Goal: Complete application form

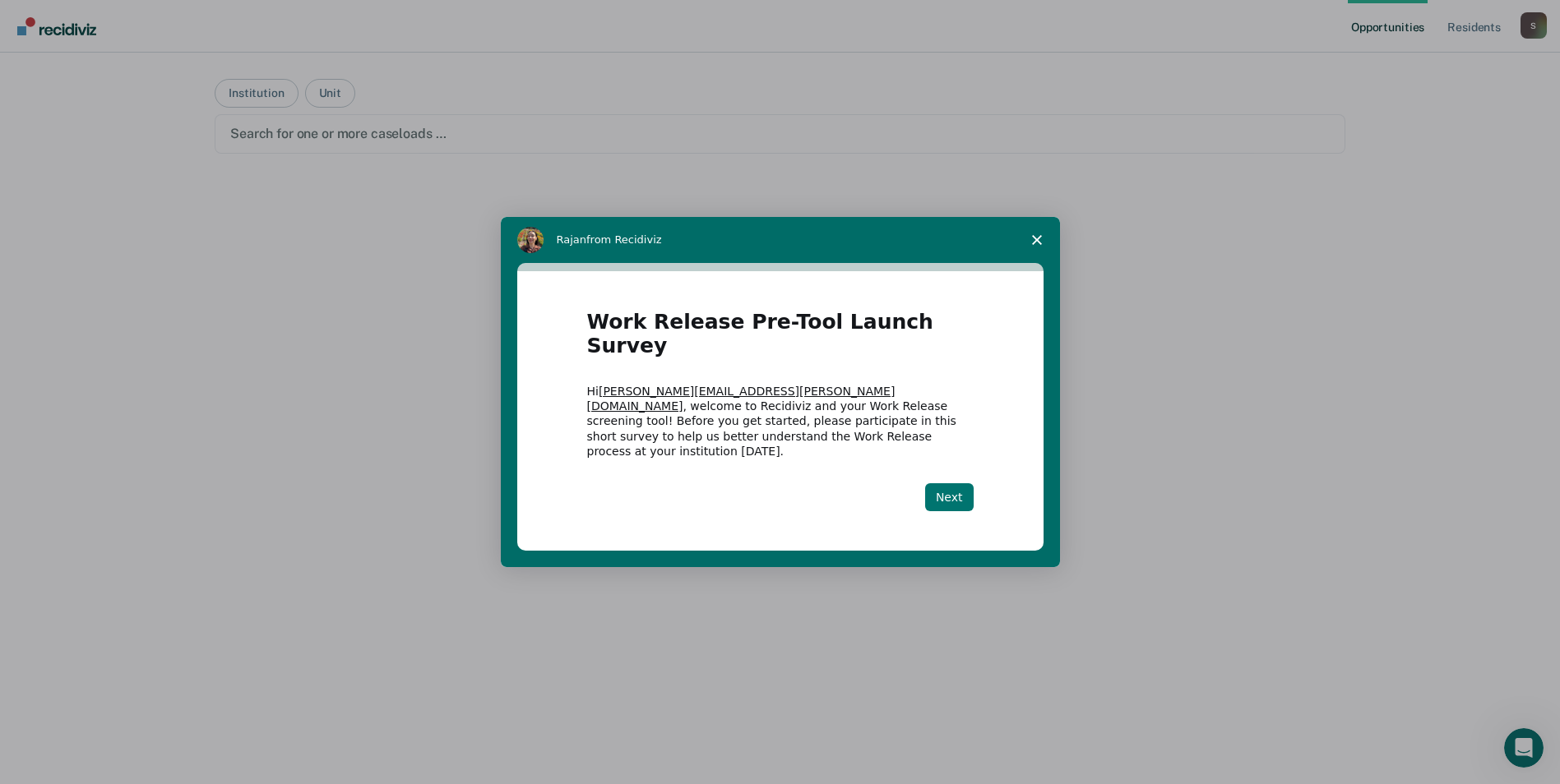
click at [953, 485] on button "Next" at bounding box center [949, 497] width 49 height 28
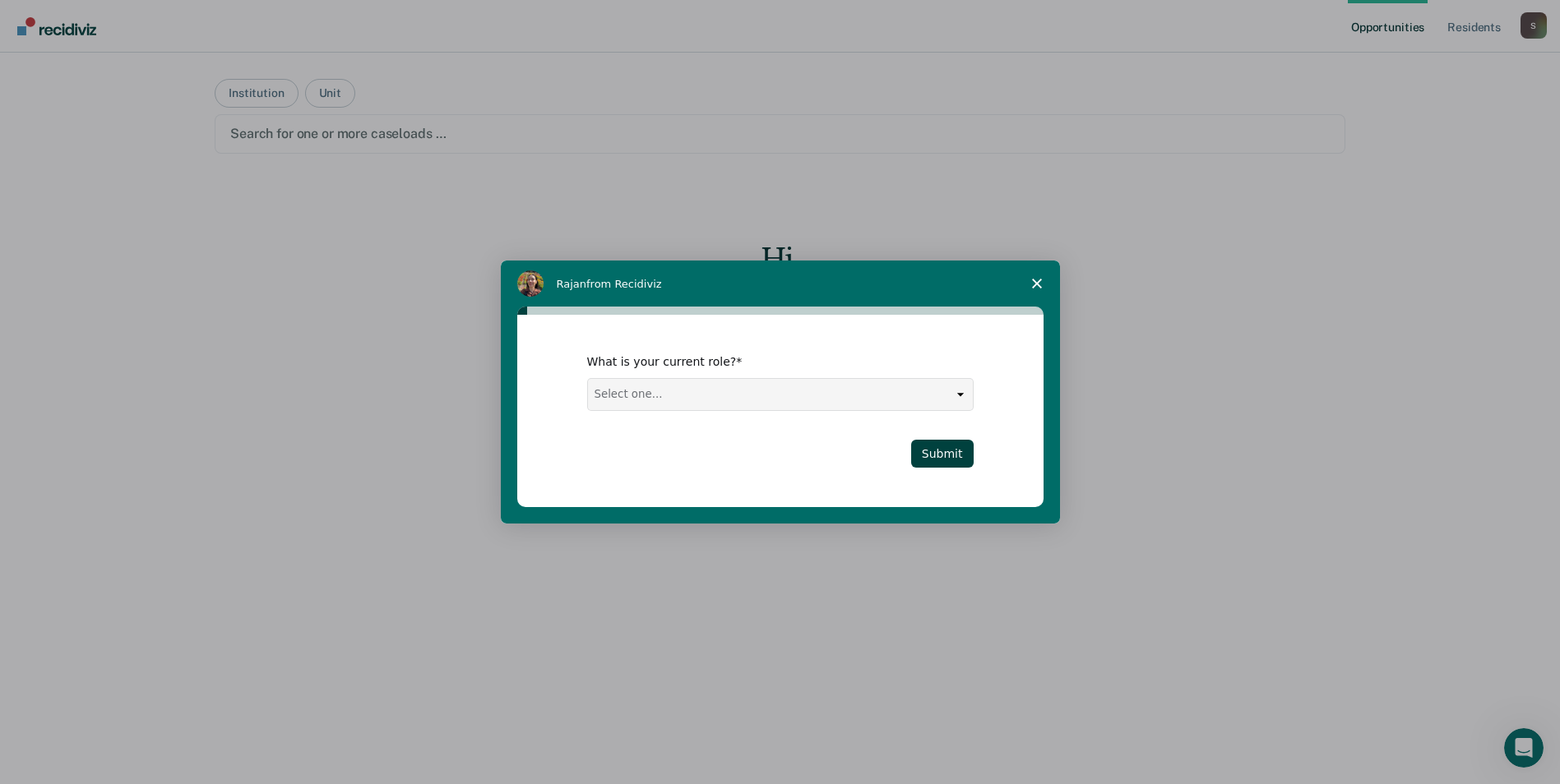
click at [785, 393] on select "Select one... Case Manager FUM Assistant [PERSON_NAME] [PERSON_NAME]" at bounding box center [780, 394] width 385 height 31
select select "Case Manager"
click at [588, 379] on select "Select one... Case Manager FUM Assistant [PERSON_NAME] [PERSON_NAME]" at bounding box center [780, 394] width 385 height 31
click at [953, 453] on button "Submit" at bounding box center [942, 453] width 63 height 28
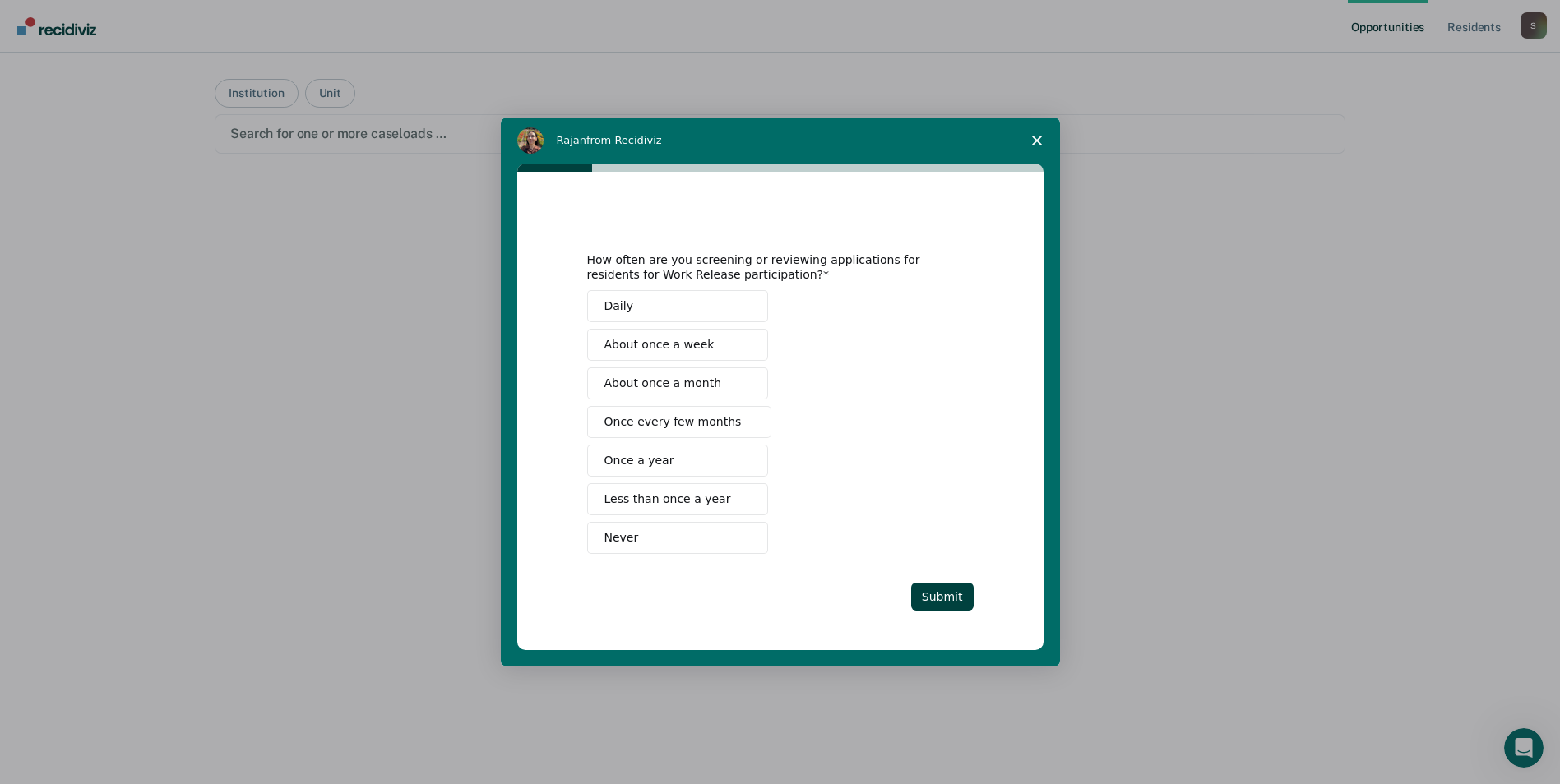
click at [631, 541] on span "Never" at bounding box center [622, 538] width 34 height 17
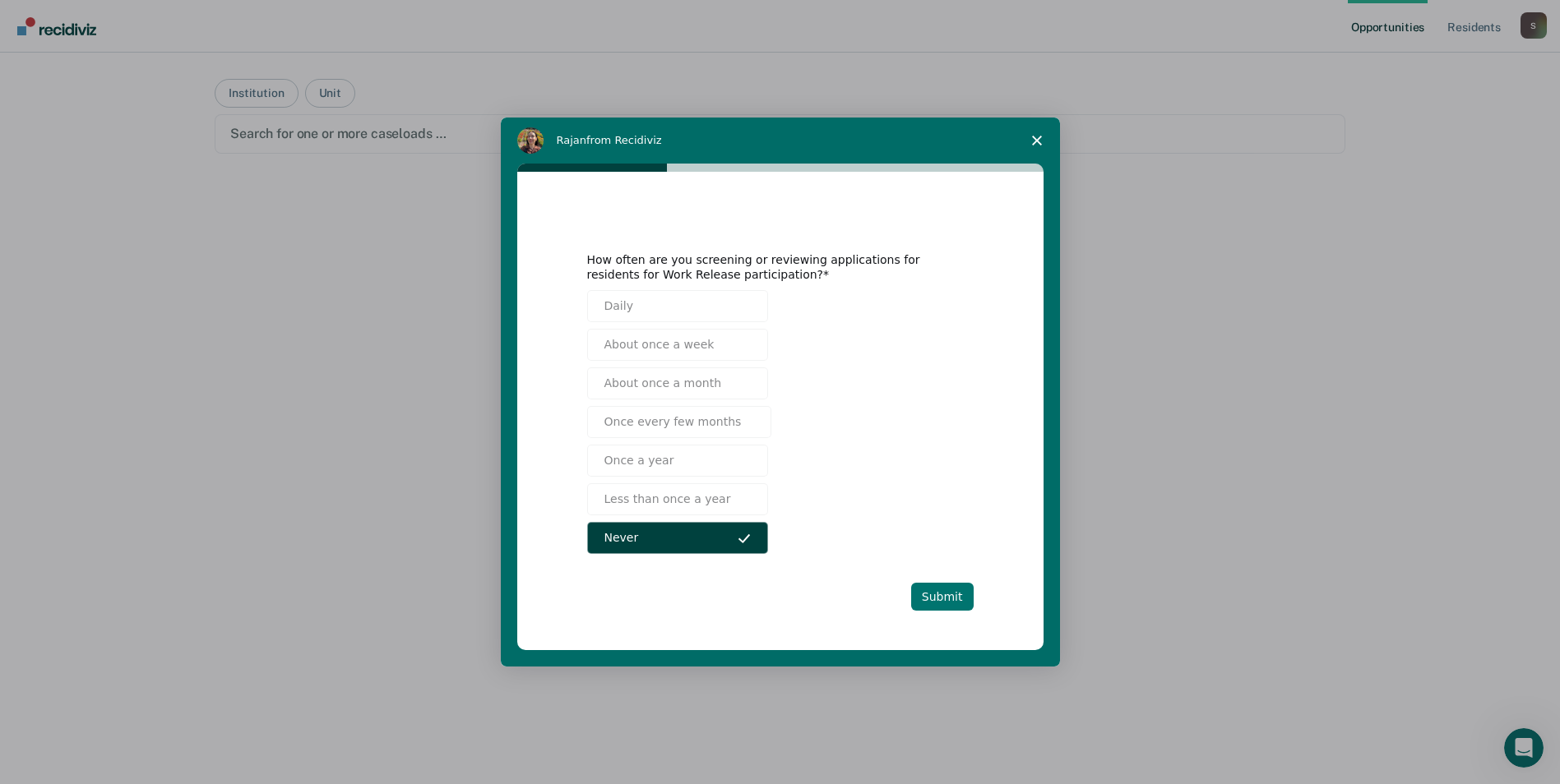
click at [958, 590] on button "Submit" at bounding box center [942, 597] width 63 height 28
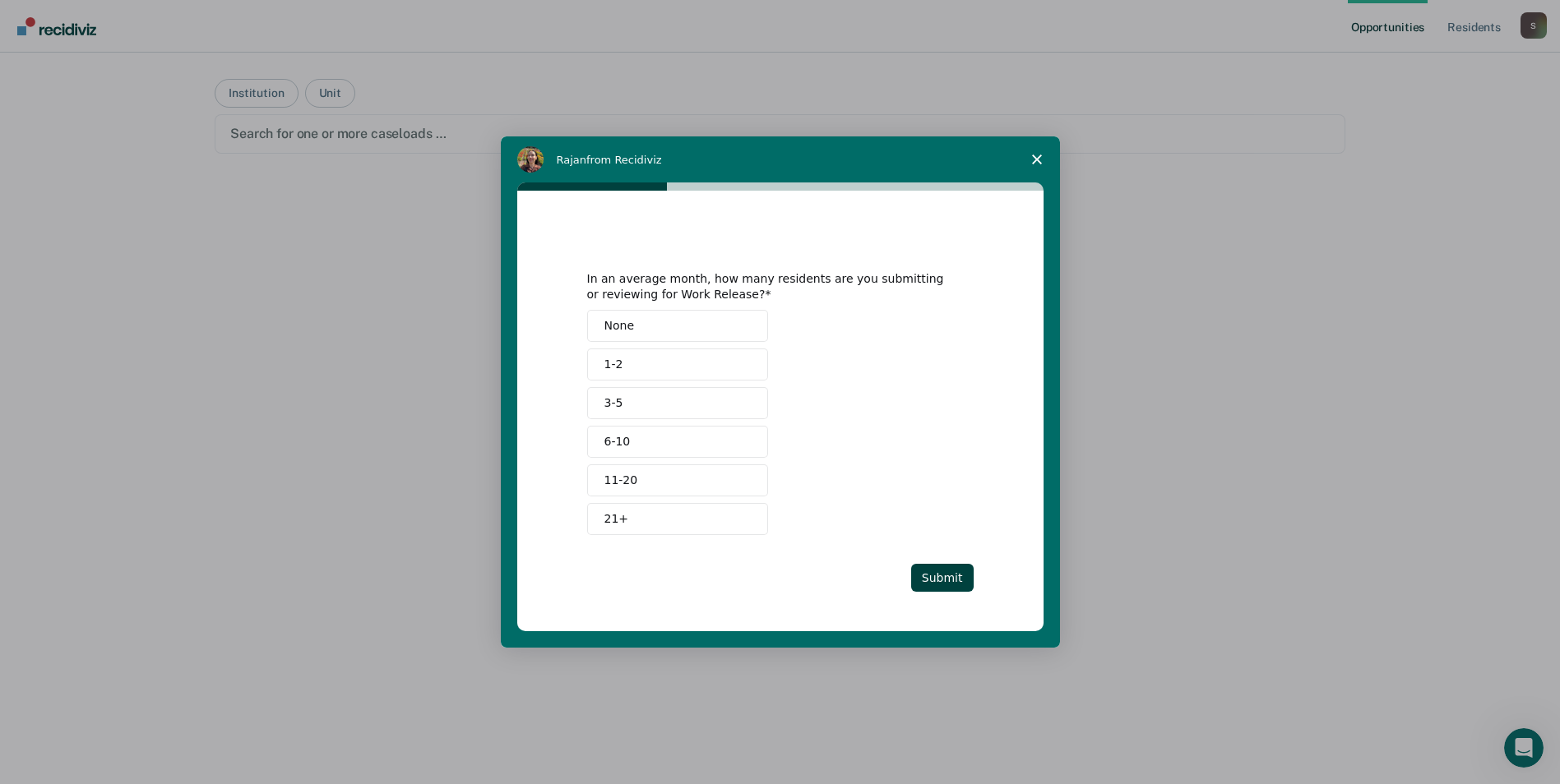
click at [670, 328] on button "None" at bounding box center [678, 326] width 181 height 32
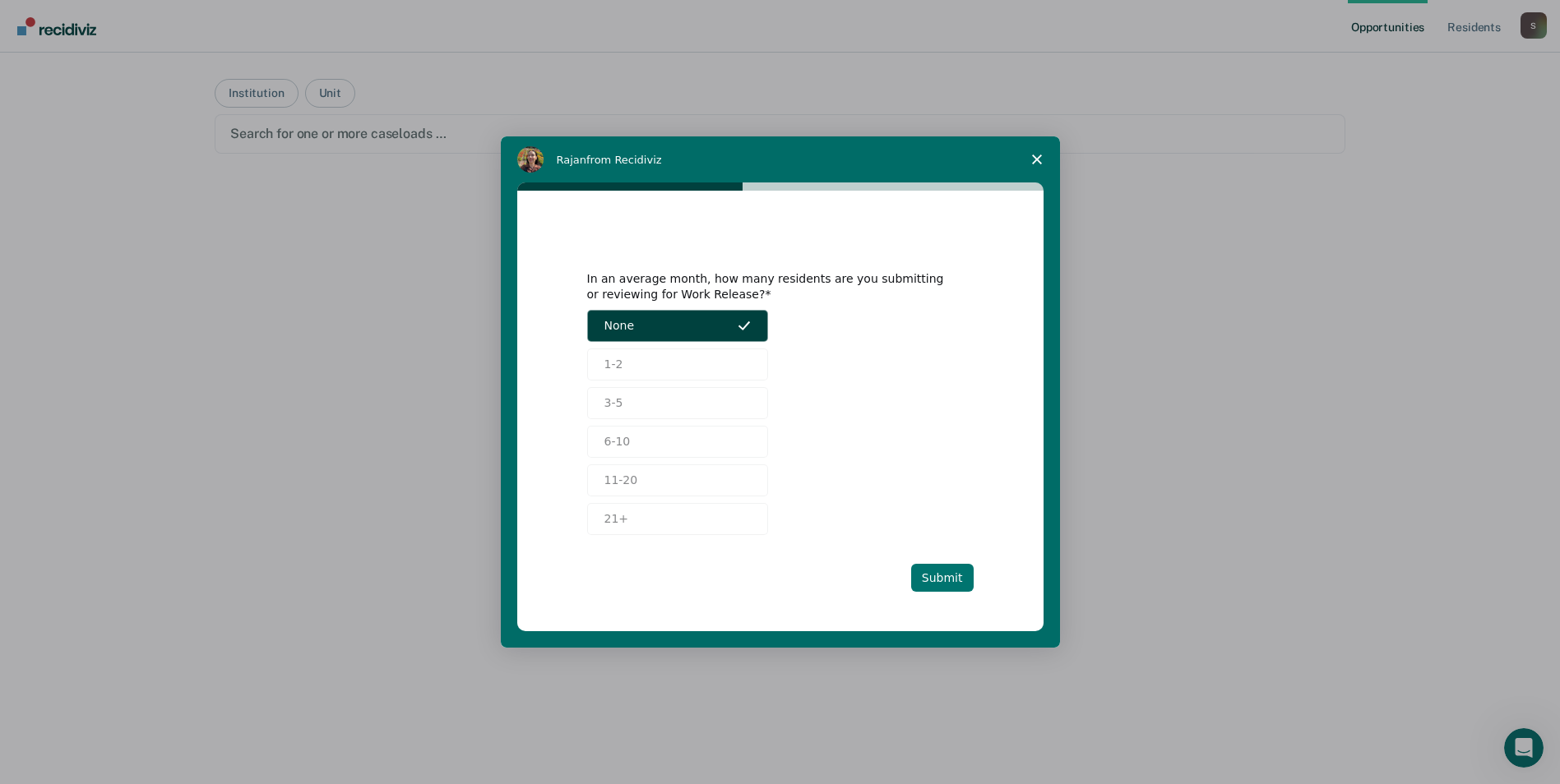
click at [968, 577] on button "Submit" at bounding box center [942, 578] width 63 height 28
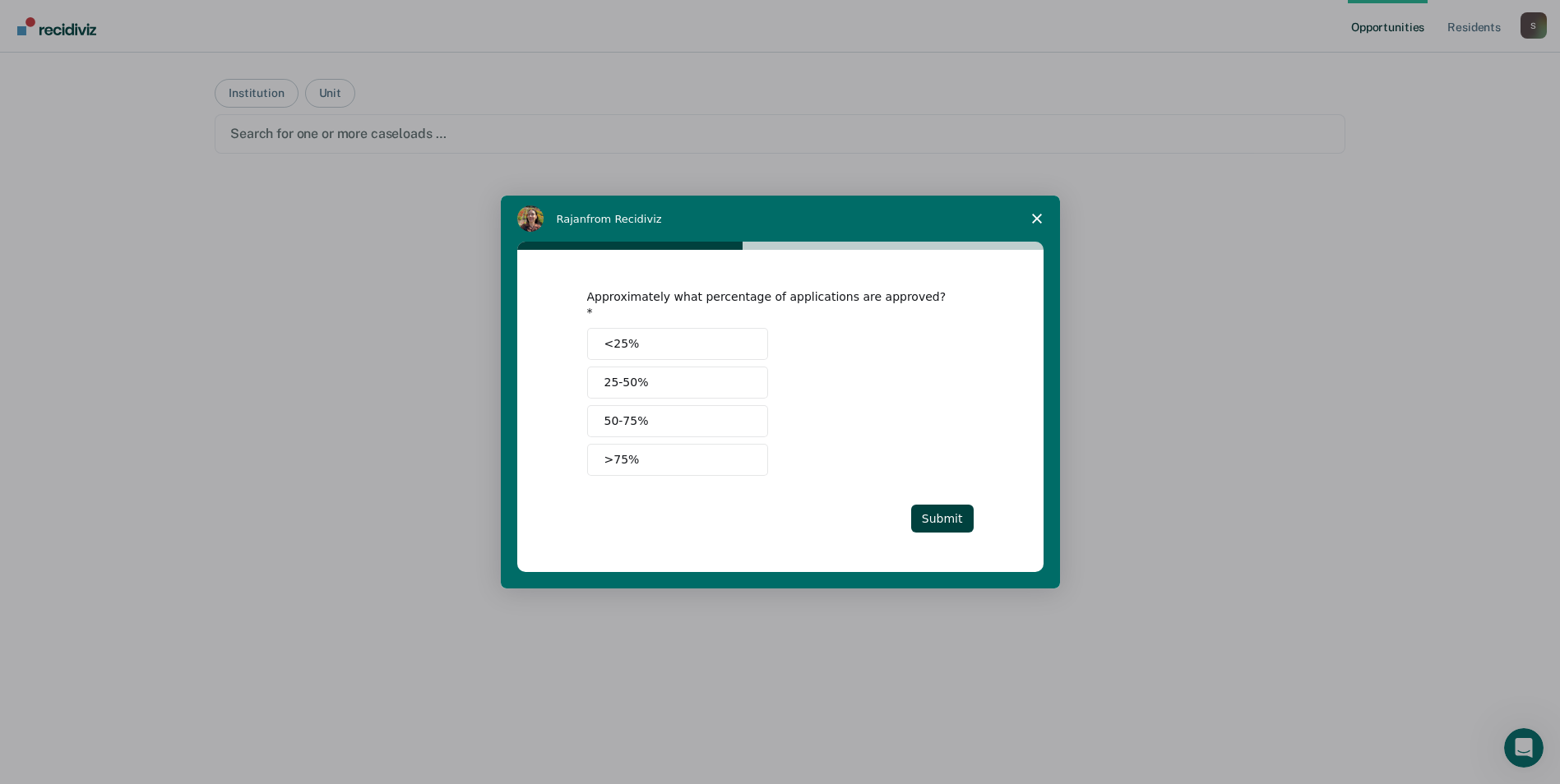
click at [687, 419] on button "50-75%" at bounding box center [678, 421] width 181 height 32
click at [951, 511] on button "Submit" at bounding box center [942, 518] width 63 height 28
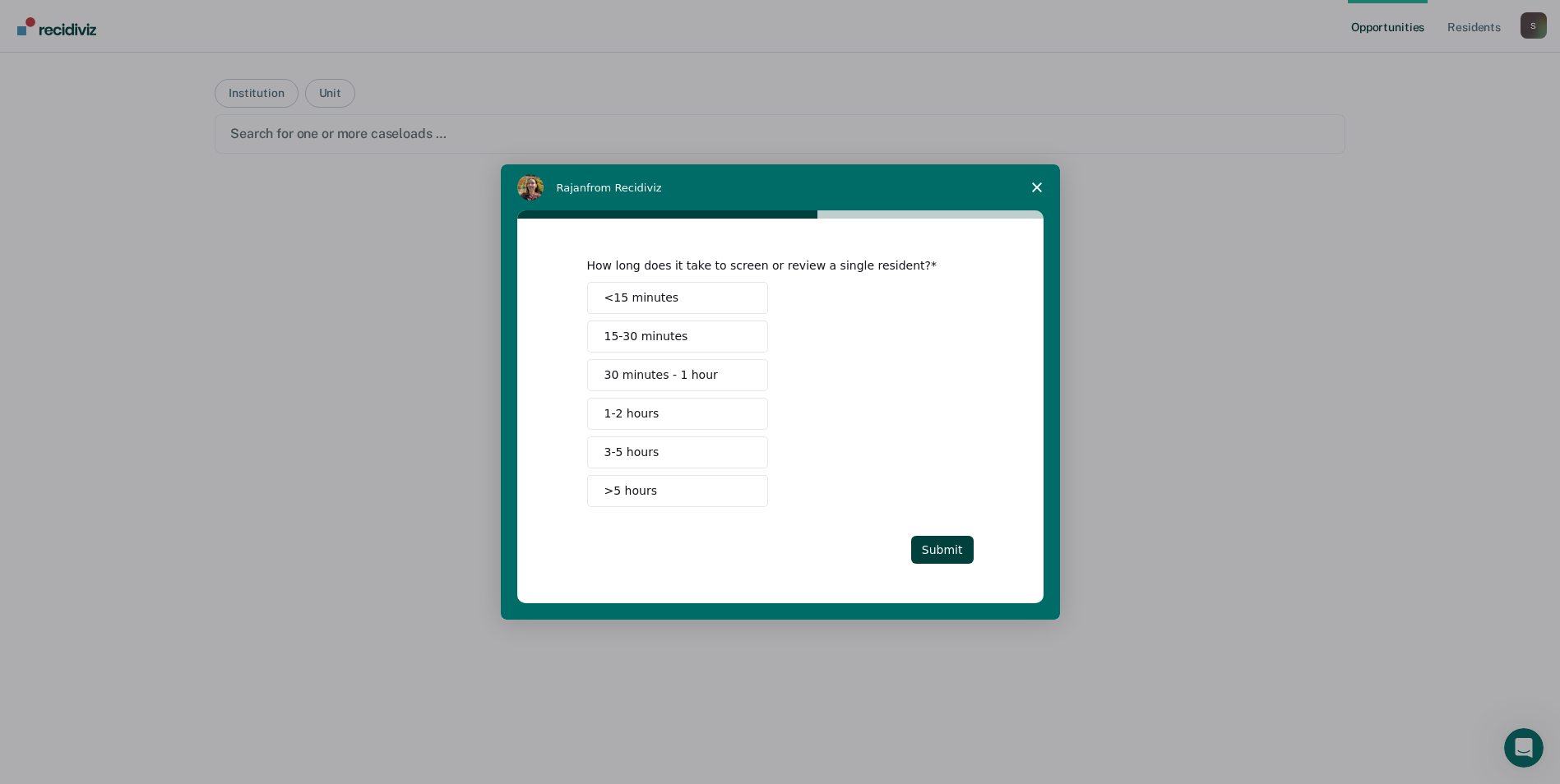
click at [684, 293] on button "<15 minutes" at bounding box center [678, 298] width 181 height 32
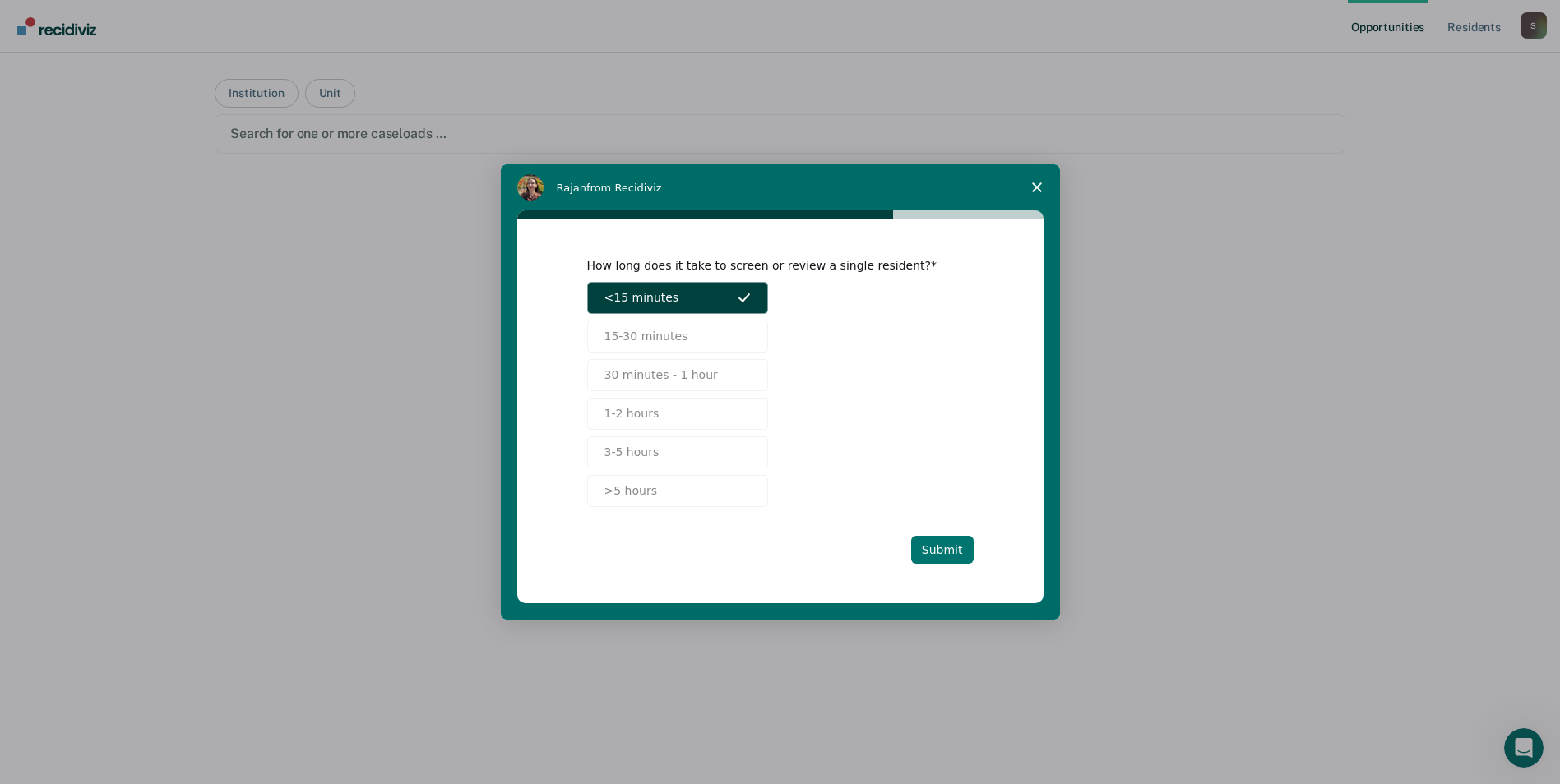
click at [957, 559] on button "Submit" at bounding box center [942, 549] width 63 height 28
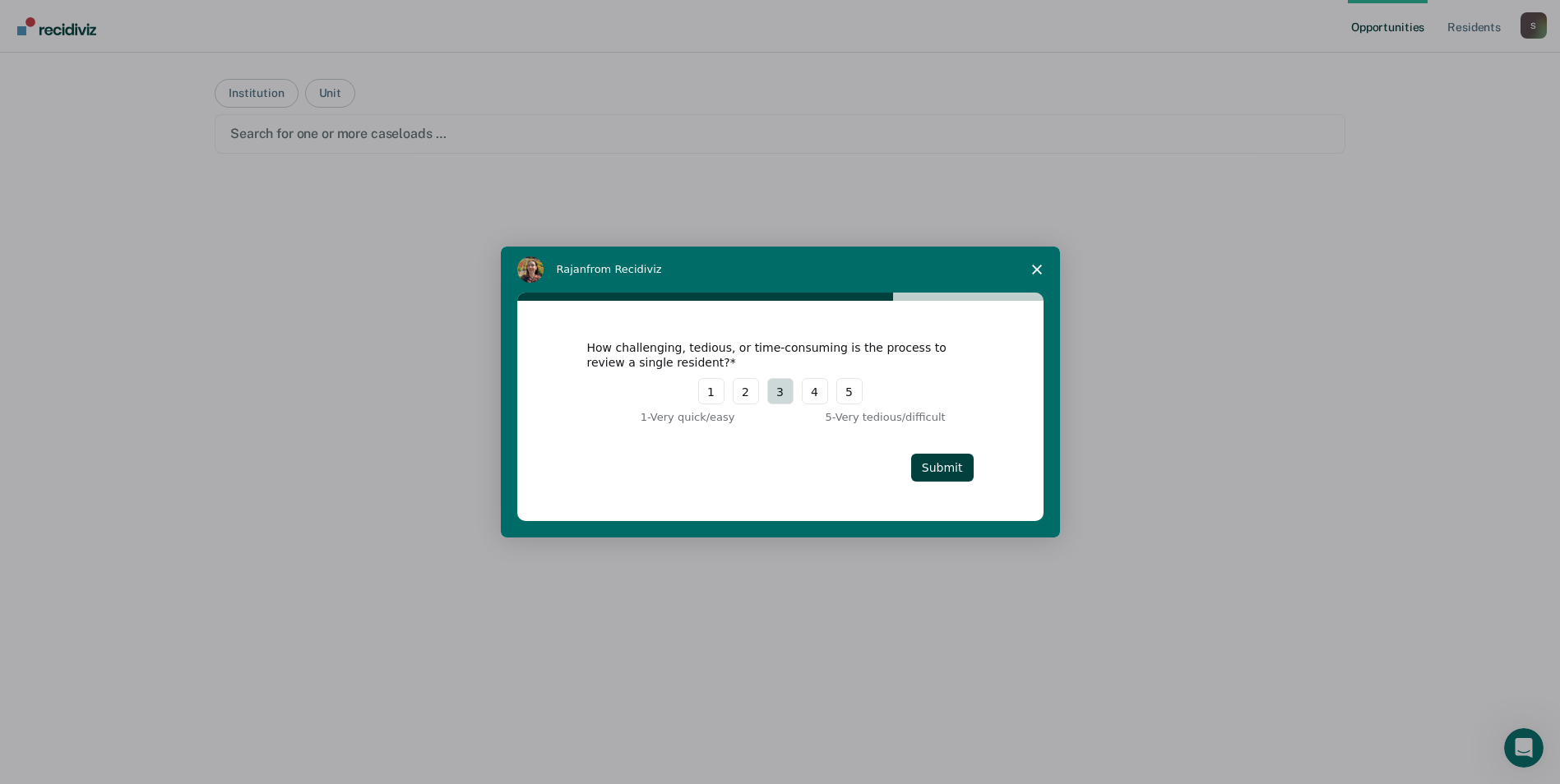
click at [773, 391] on button "3" at bounding box center [780, 391] width 27 height 27
click at [951, 467] on button "Submit" at bounding box center [942, 467] width 63 height 28
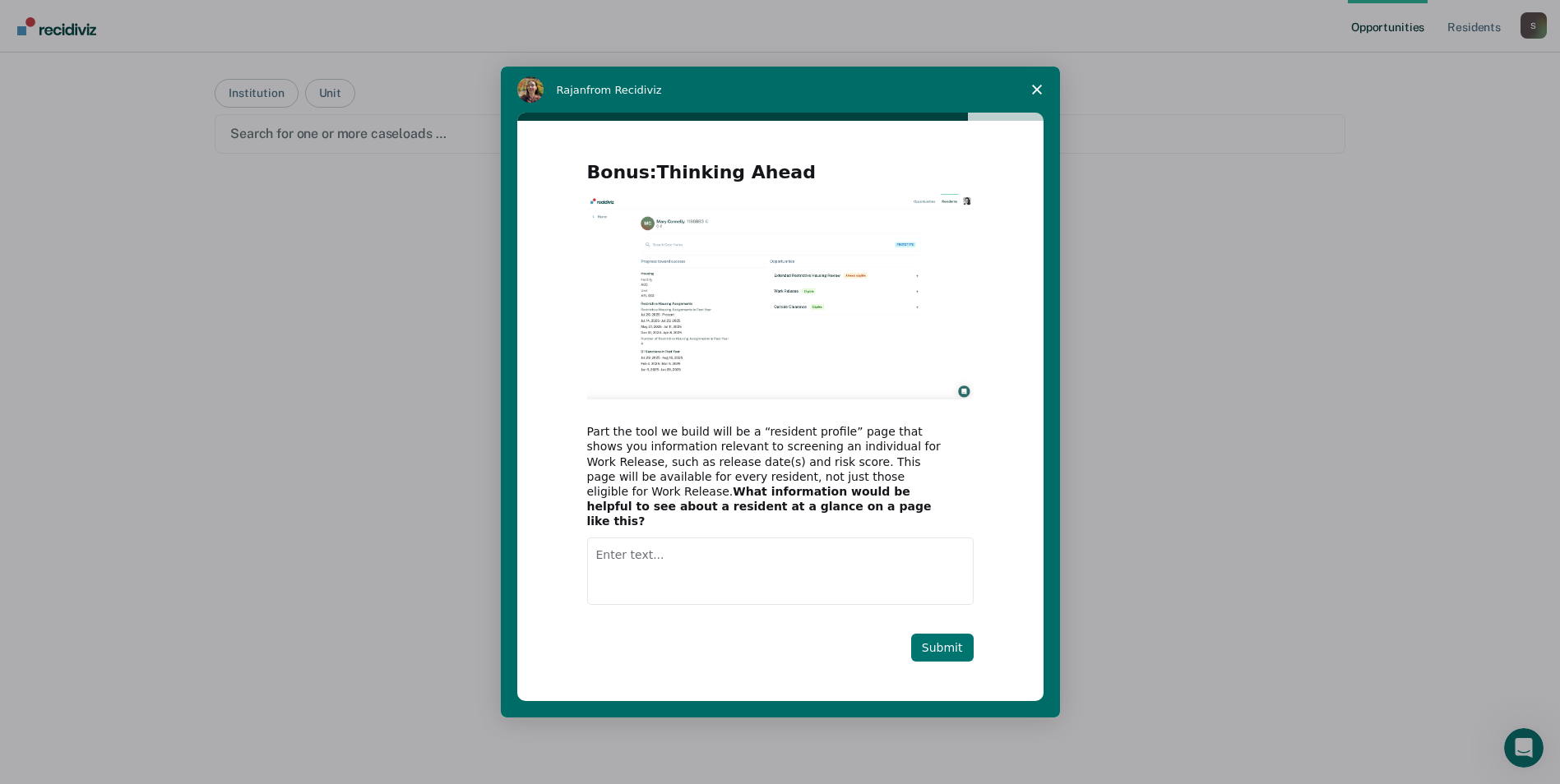
click at [943, 644] on button "Submit" at bounding box center [942, 647] width 63 height 28
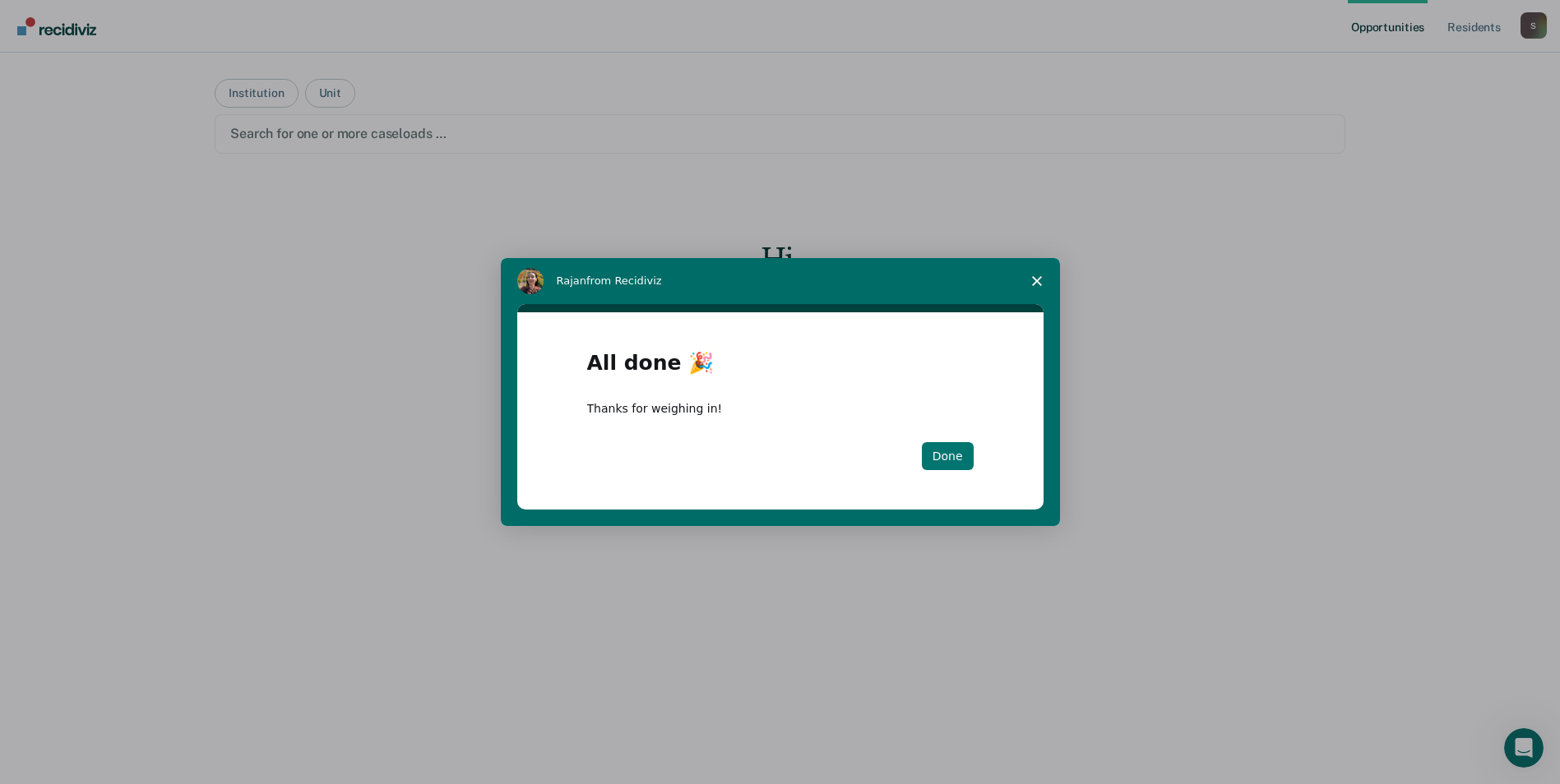
click at [946, 454] on button "Done" at bounding box center [948, 456] width 51 height 28
